Goal: Transaction & Acquisition: Purchase product/service

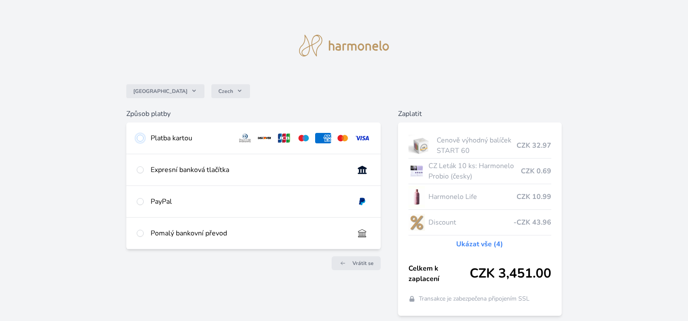
click at [138, 136] on input "radio" at bounding box center [140, 138] width 7 height 7
radio input "true"
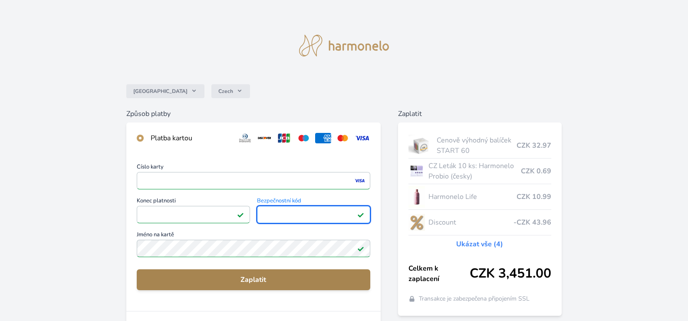
click at [251, 277] on span "Zaplatit" at bounding box center [254, 279] width 220 height 10
